Goal: Task Accomplishment & Management: Use online tool/utility

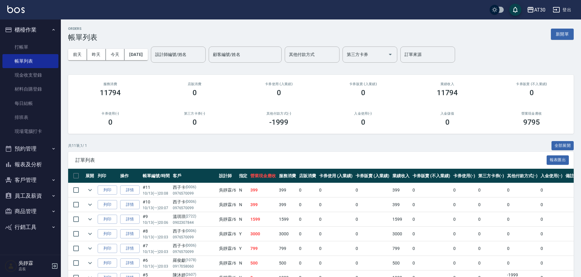
click at [141, 192] on td "詳情" at bounding box center [130, 190] width 23 height 14
click at [128, 189] on link "詳情" at bounding box center [129, 190] width 19 height 9
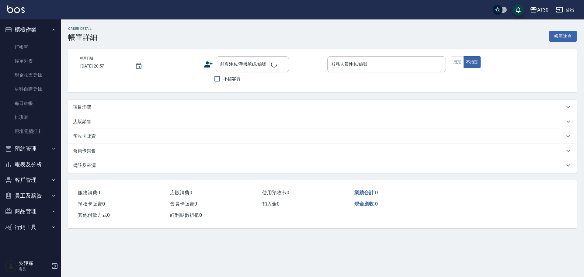
type input "2025/10/13 20:08"
type input "吳靜霖-6"
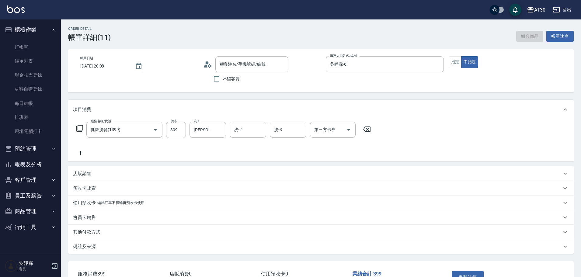
type input "西子卡/0976570099/0006"
type input "健康洗髮(1399)"
click at [82, 153] on icon at bounding box center [81, 153] width 4 height 4
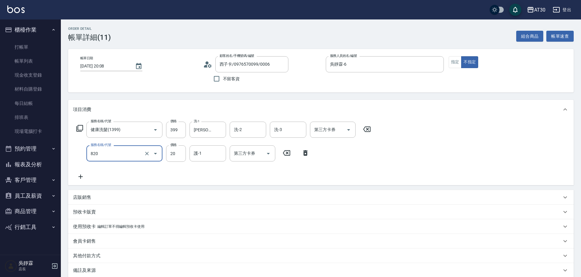
type input "潤絲(820)"
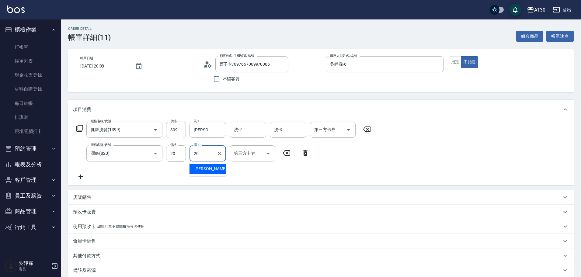
type input "賴伊珊-20"
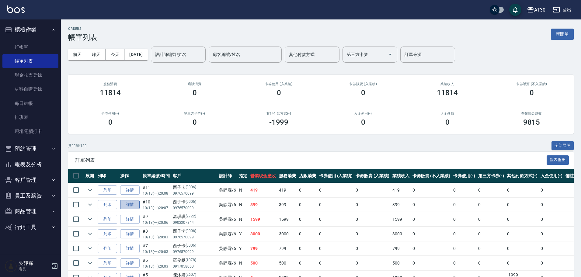
click at [132, 205] on link "詳情" at bounding box center [129, 204] width 19 height 9
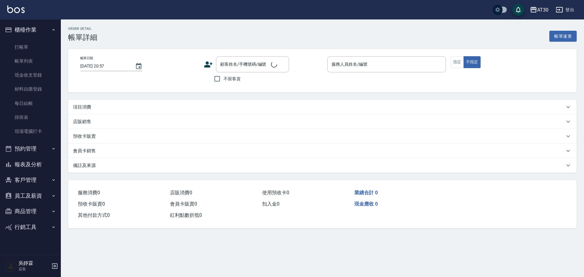
type input "2025/10/13 20:07"
type input "吳靜霖-6"
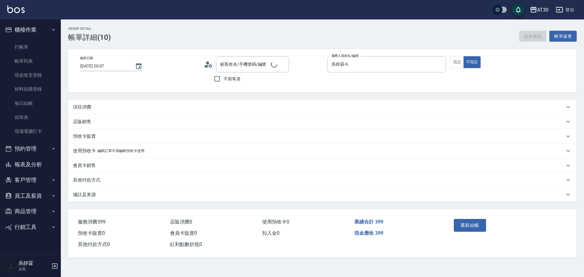
type input "西子卡/0976570099/0006"
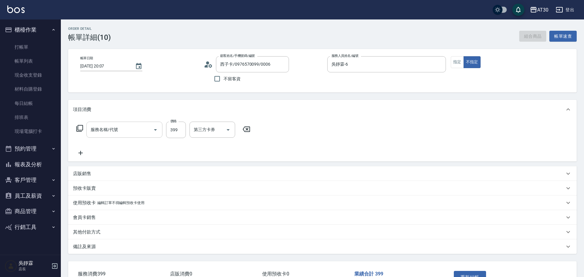
type input "健康洗髮(1399)"
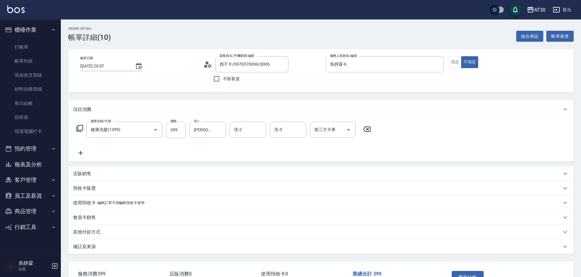
click at [80, 156] on icon at bounding box center [80, 152] width 15 height 7
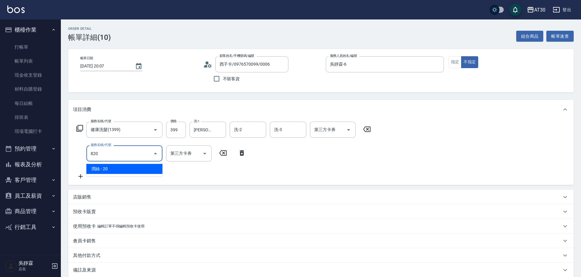
type input "潤絲(820)"
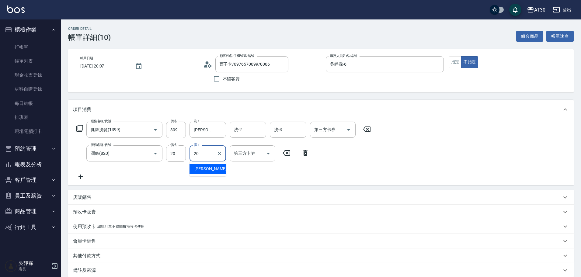
type input "賴伊珊-20"
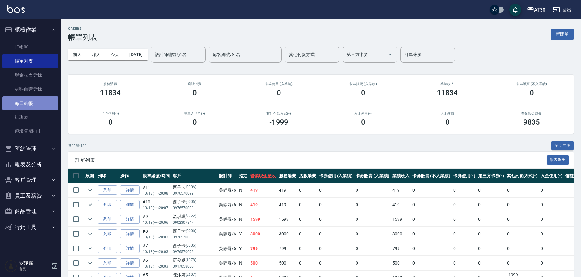
click at [41, 102] on link "每日結帳" at bounding box center [30, 103] width 56 height 14
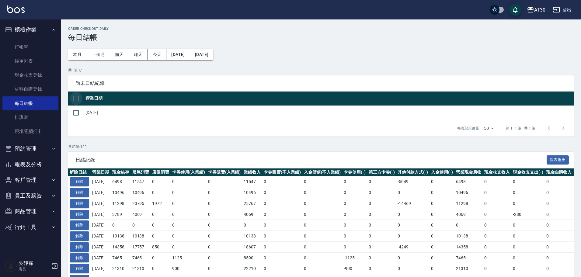
click at [74, 100] on input "checkbox" at bounding box center [76, 98] width 13 height 13
checkbox input "true"
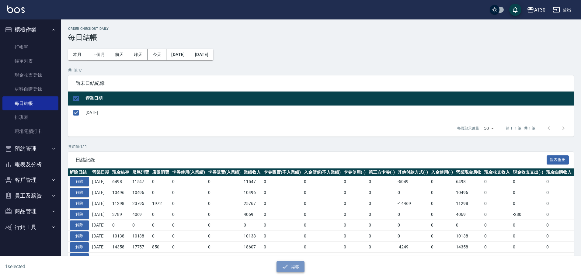
click at [292, 263] on button "結帳" at bounding box center [291, 266] width 28 height 11
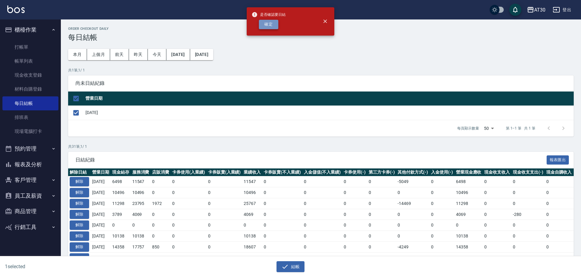
click at [267, 28] on button "確定" at bounding box center [268, 24] width 19 height 9
checkbox input "false"
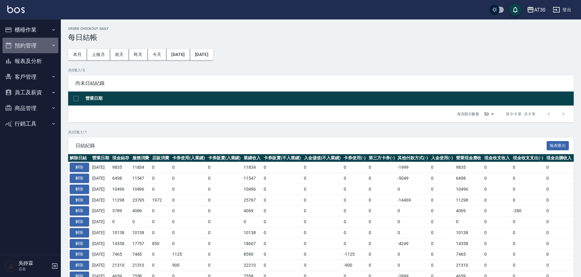
click at [26, 49] on button "預約管理" at bounding box center [30, 46] width 56 height 16
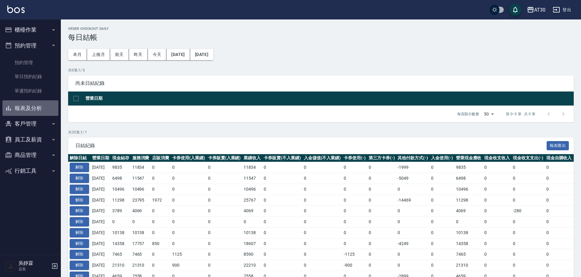
click at [32, 111] on button "報表及分析" at bounding box center [30, 108] width 56 height 16
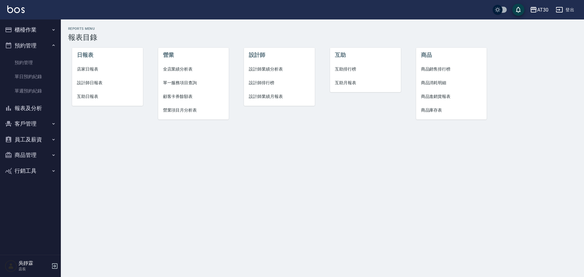
click at [89, 69] on span "店家日報表" at bounding box center [107, 69] width 61 height 6
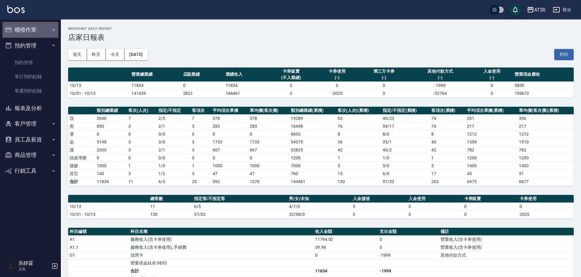
click at [26, 29] on button "櫃檯作業" at bounding box center [30, 30] width 56 height 16
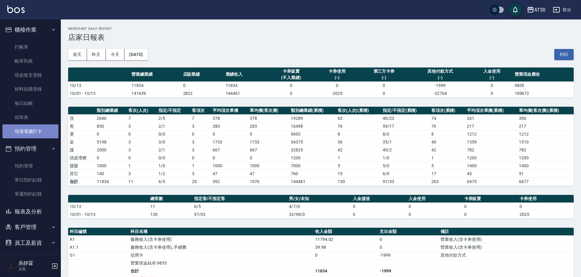
click at [35, 133] on link "現場電腦打卡" at bounding box center [30, 131] width 56 height 14
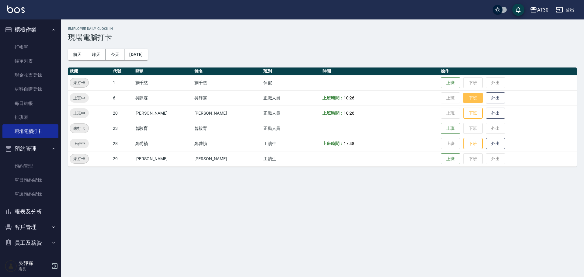
click at [465, 98] on button "下班" at bounding box center [473, 98] width 19 height 11
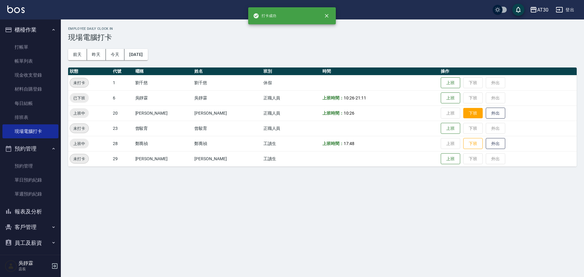
click at [464, 112] on button "下班" at bounding box center [473, 113] width 19 height 11
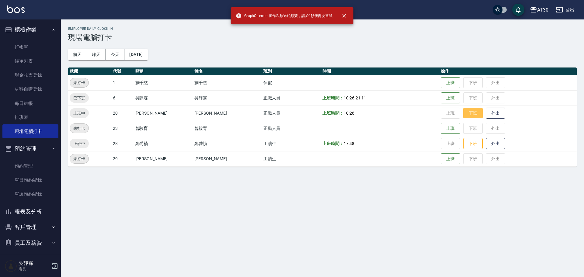
click at [464, 117] on button "下班" at bounding box center [473, 113] width 19 height 11
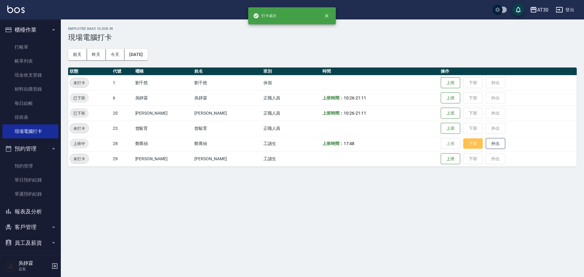
click at [464, 145] on button "下班" at bounding box center [473, 143] width 19 height 11
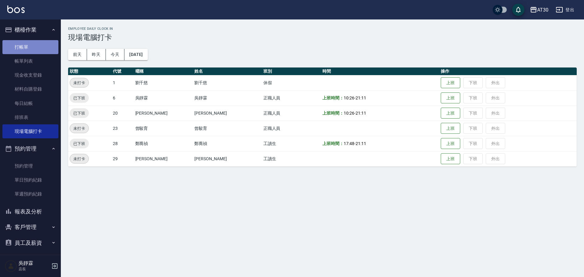
click at [33, 45] on link "打帳單" at bounding box center [30, 47] width 56 height 14
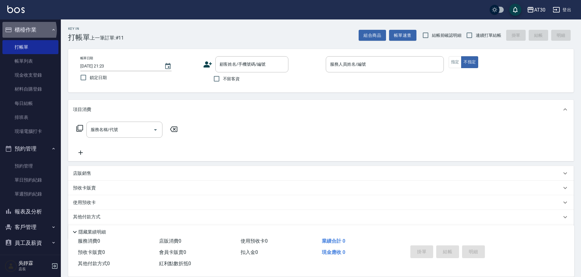
drag, startPoint x: 24, startPoint y: 30, endPoint x: 24, endPoint y: 23, distance: 7.3
click at [24, 30] on button "櫃檯作業" at bounding box center [30, 30] width 56 height 16
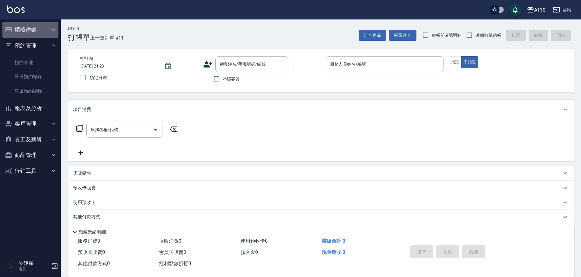
click at [26, 30] on button "櫃檯作業" at bounding box center [30, 30] width 56 height 16
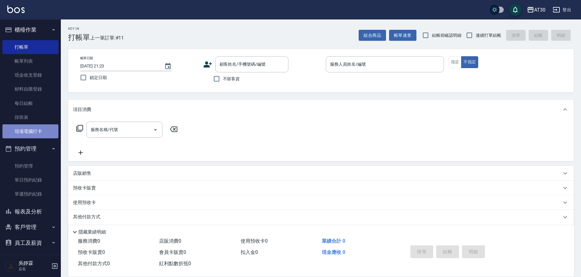
click at [43, 130] on link "現場電腦打卡" at bounding box center [30, 131] width 56 height 14
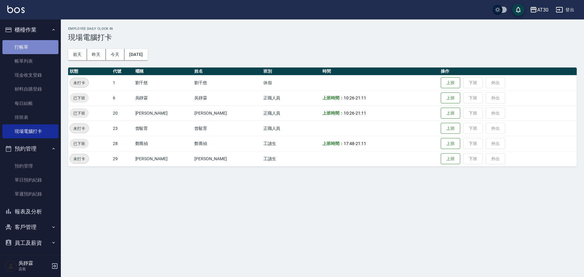
click at [31, 49] on link "打帳單" at bounding box center [30, 47] width 56 height 14
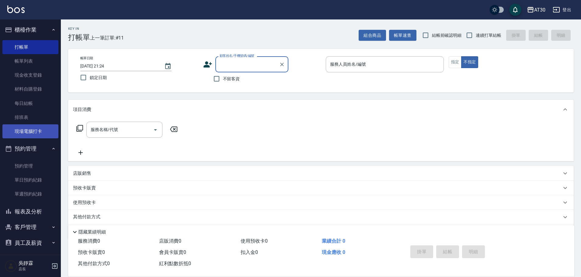
click at [28, 131] on link "現場電腦打卡" at bounding box center [30, 131] width 56 height 14
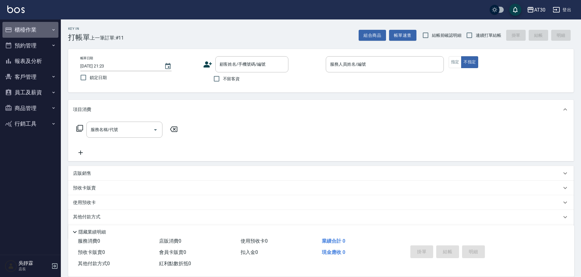
click at [29, 31] on button "櫃檯作業" at bounding box center [30, 30] width 56 height 16
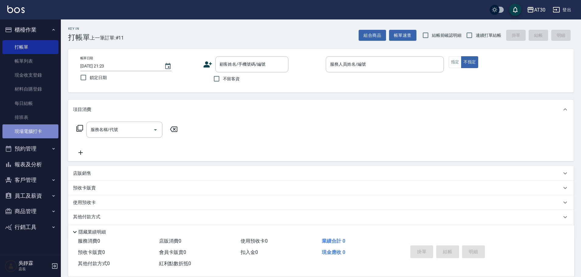
click at [27, 131] on link "現場電腦打卡" at bounding box center [30, 131] width 56 height 14
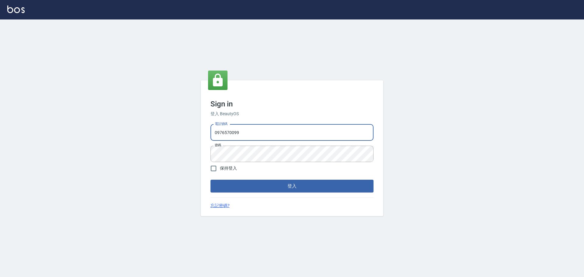
click at [259, 131] on input "0976570099" at bounding box center [292, 132] width 163 height 16
type input "032806709"
click at [305, 186] on button "登入" at bounding box center [292, 186] width 163 height 13
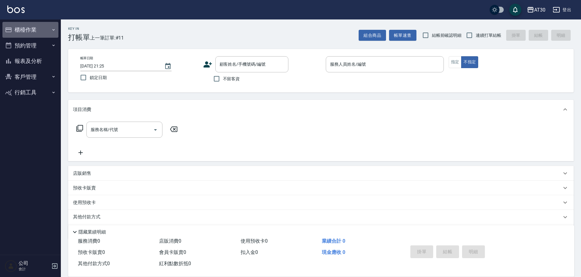
click at [16, 30] on button "櫃檯作業" at bounding box center [30, 30] width 56 height 16
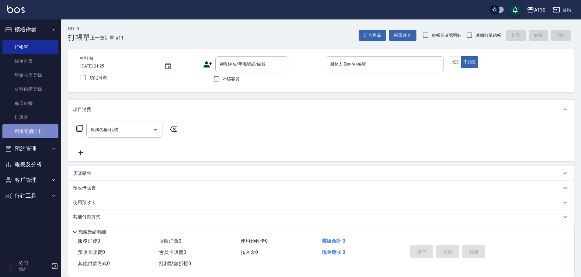
click at [41, 129] on link "現場電腦打卡" at bounding box center [30, 131] width 56 height 14
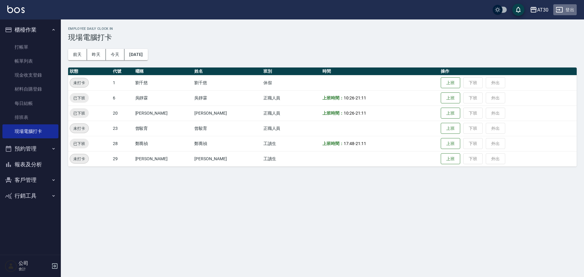
click at [568, 9] on button "登出" at bounding box center [565, 9] width 23 height 11
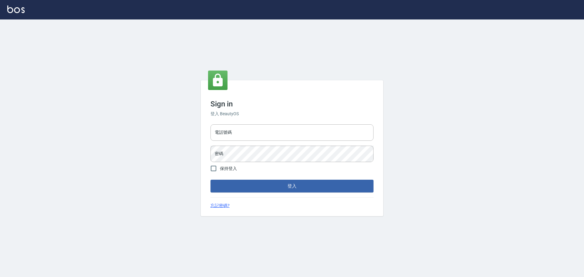
type input "032806709"
